Goal: Task Accomplishment & Management: Manage account settings

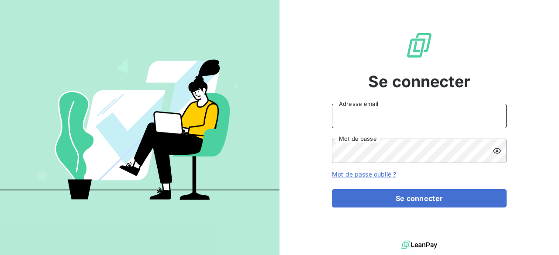
click at [370, 112] on input "Adresse email" at bounding box center [419, 116] width 175 height 24
type input "[EMAIL_ADDRESS][DOMAIN_NAME]"
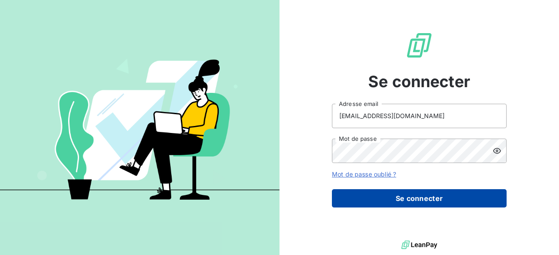
click at [407, 195] on button "Se connecter" at bounding box center [419, 199] width 175 height 18
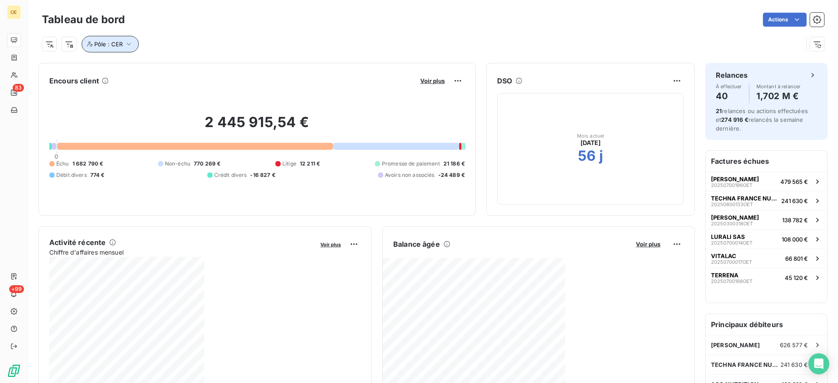
click at [114, 44] on span "Pôle : CER" at bounding box center [108, 44] width 28 height 7
click at [278, 65] on icon "button" at bounding box center [279, 66] width 9 height 9
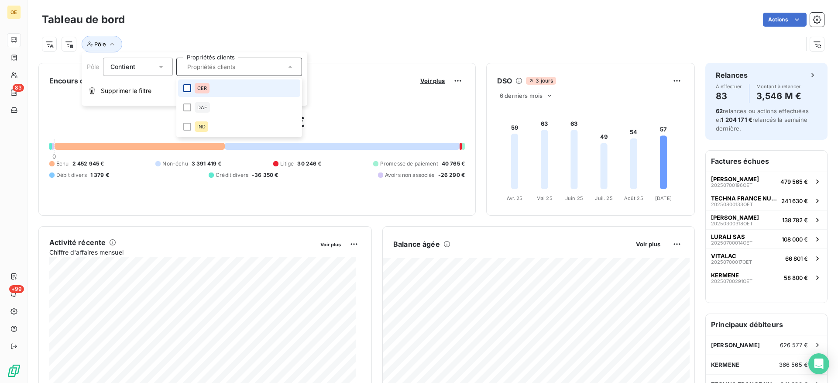
click at [188, 87] on div at bounding box center [187, 88] width 8 height 8
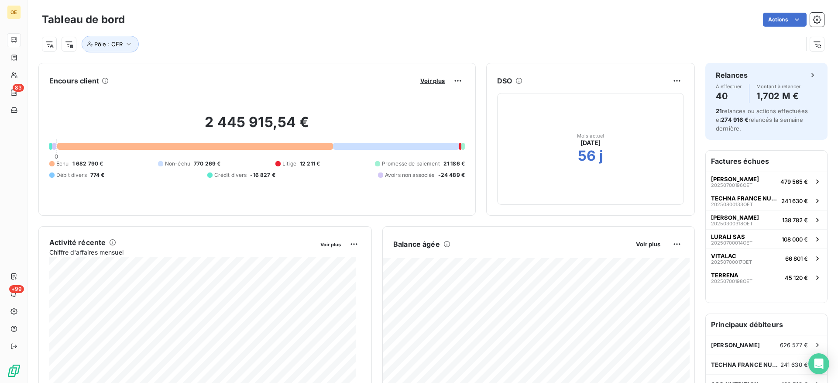
click at [373, 17] on div "Actions" at bounding box center [479, 20] width 689 height 14
click at [559, 180] on span "479 565 €" at bounding box center [795, 181] width 28 height 7
click at [420, 40] on div "Pôle : CER" at bounding box center [422, 44] width 761 height 17
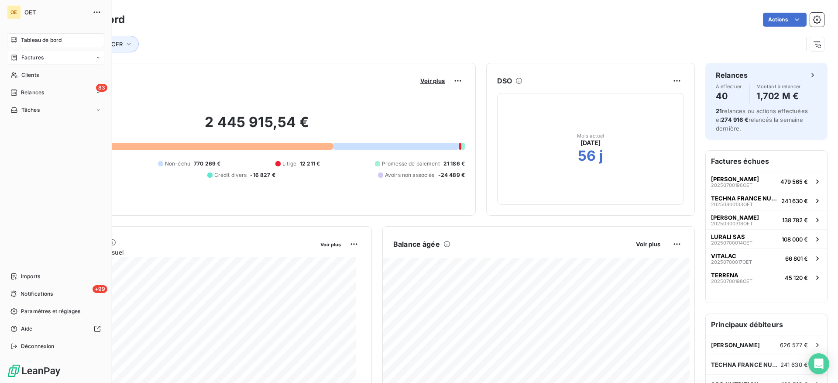
click at [10, 58] on div "Factures" at bounding box center [55, 58] width 97 height 14
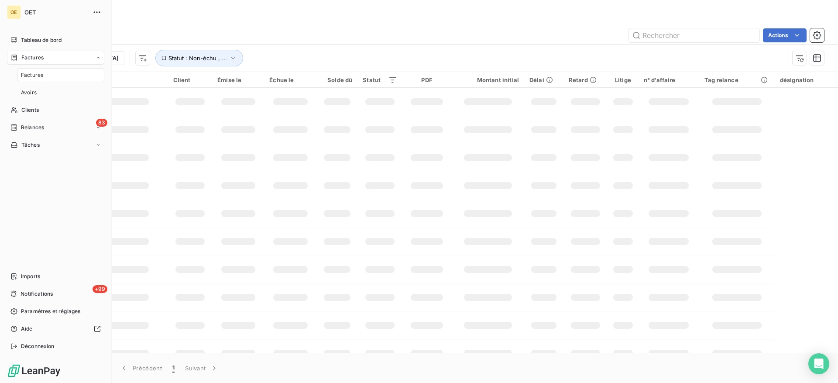
click at [38, 75] on span "Factures" at bounding box center [32, 75] width 22 height 8
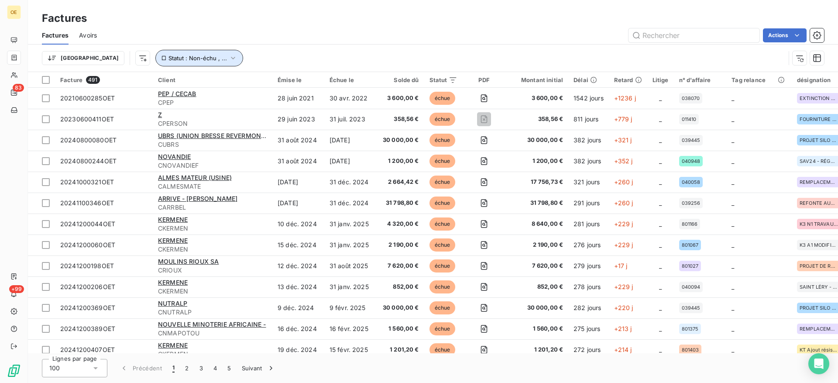
click at [229, 57] on icon "button" at bounding box center [233, 58] width 9 height 9
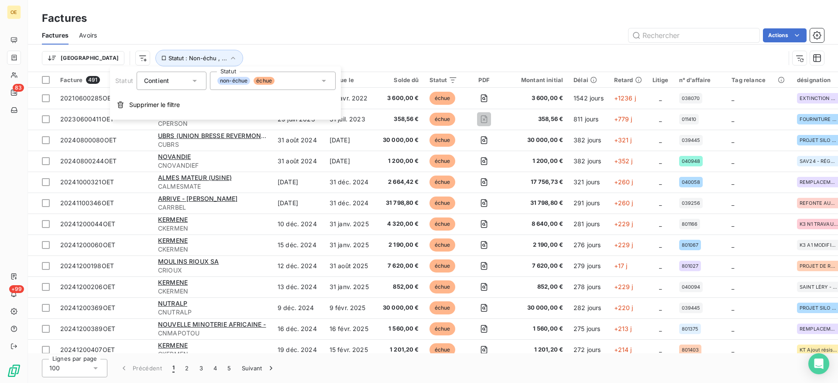
click at [322, 81] on icon at bounding box center [324, 80] width 9 height 9
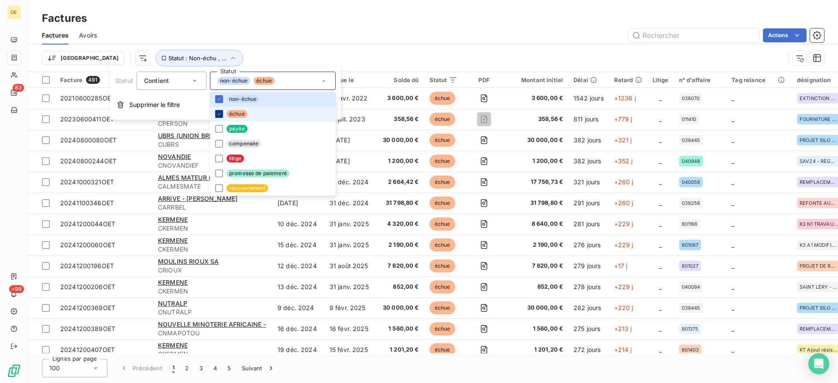
click at [220, 112] on icon at bounding box center [219, 113] width 5 height 5
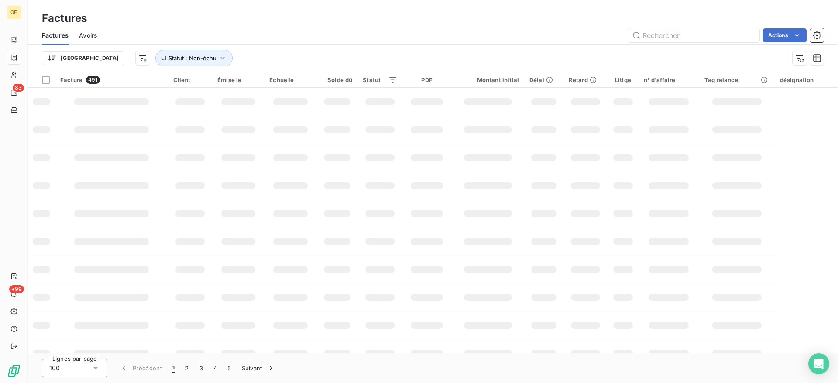
click at [376, 31] on div "Actions" at bounding box center [465, 35] width 717 height 14
